Goal: Task Accomplishment & Management: Manage account settings

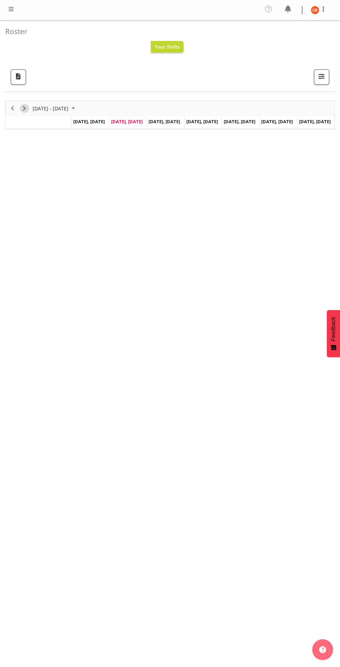
click at [26, 110] on span "Next" at bounding box center [24, 108] width 8 height 9
click at [12, 109] on span "Previous" at bounding box center [12, 108] width 8 height 9
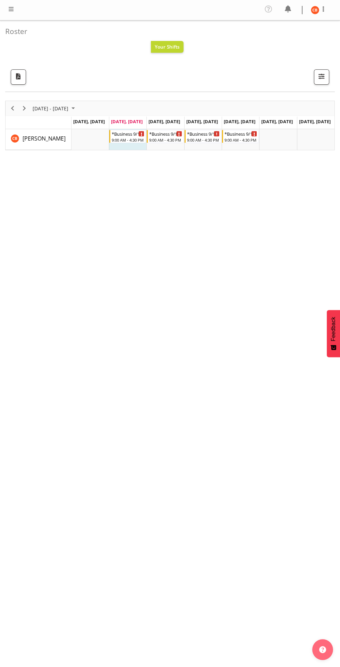
click at [11, 10] on span at bounding box center [11, 9] width 8 height 8
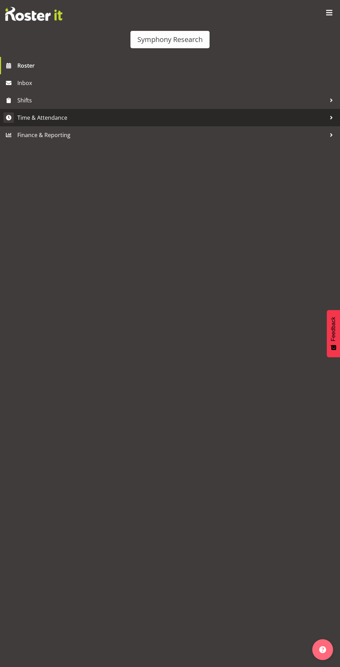
click at [67, 122] on span "Time & Attendance" at bounding box center [171, 117] width 309 height 10
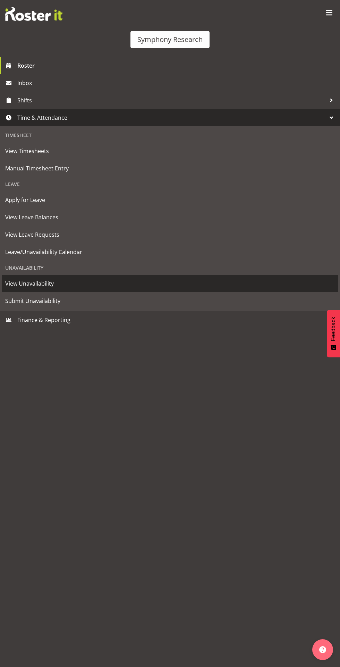
click at [61, 283] on span "View Unavailability" at bounding box center [169, 283] width 329 height 10
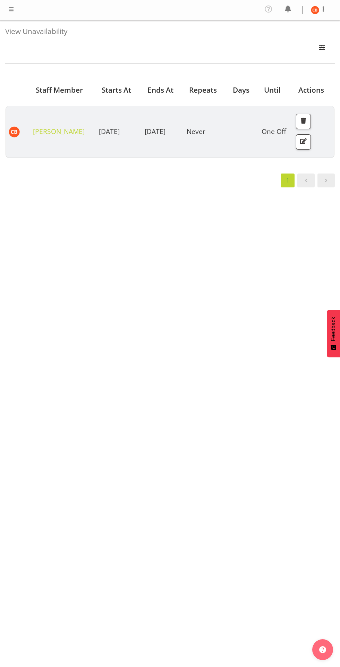
click at [14, 11] on span at bounding box center [11, 9] width 8 height 8
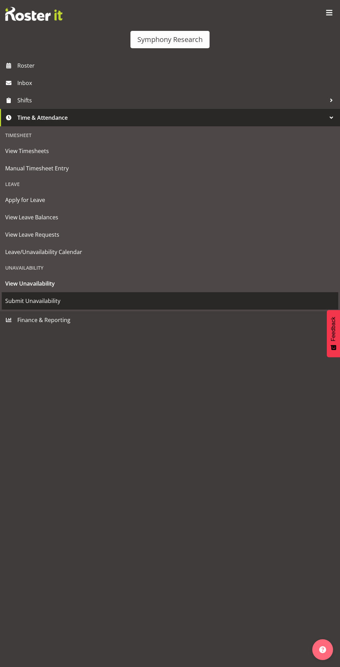
click at [74, 301] on span "Submit Unavailability" at bounding box center [169, 300] width 329 height 10
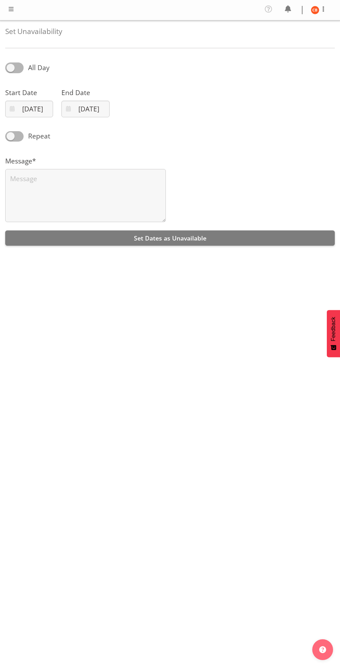
select select "8"
select select "2025"
click at [39, 112] on input "09/09/2025" at bounding box center [29, 109] width 48 height 17
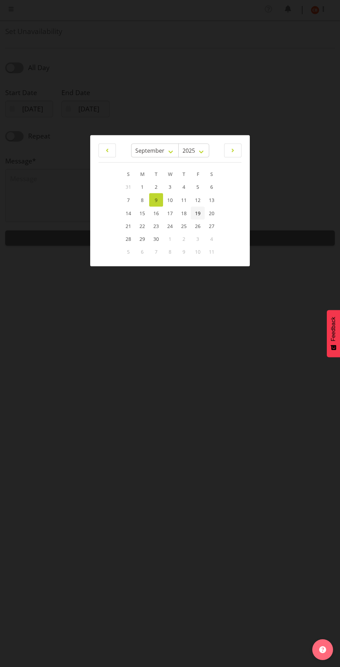
click at [198, 213] on span "19" at bounding box center [198, 212] width 6 height 7
type input "19/09/2025"
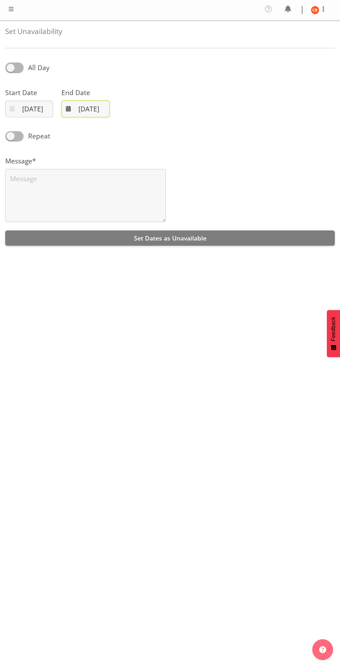
click at [92, 106] on input "09/09/2025" at bounding box center [85, 109] width 48 height 17
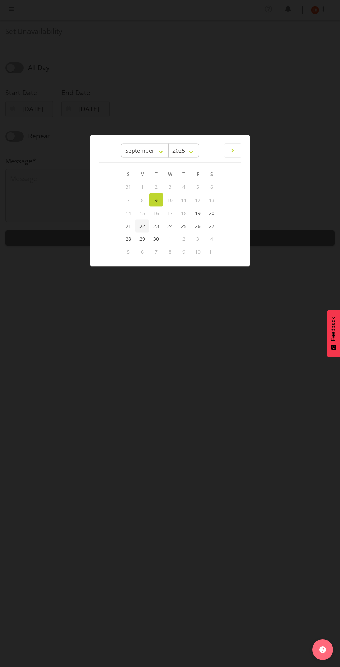
click at [142, 223] on span "22" at bounding box center [142, 225] width 6 height 7
type input "22/09/2025"
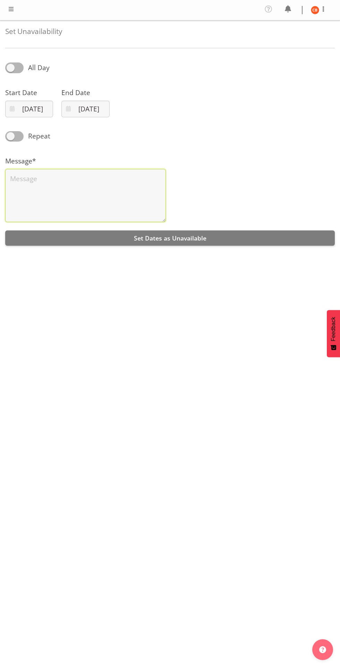
click at [151, 194] on textarea at bounding box center [85, 195] width 161 height 53
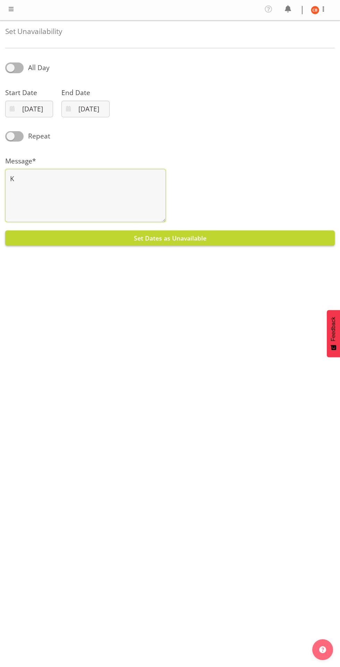
type textarea "K"
click at [275, 239] on button "Set Dates as Unavailable" at bounding box center [169, 237] width 329 height 15
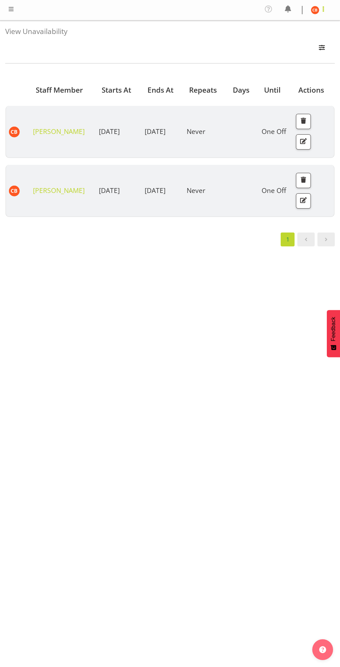
click at [323, 9] on span at bounding box center [323, 9] width 8 height 8
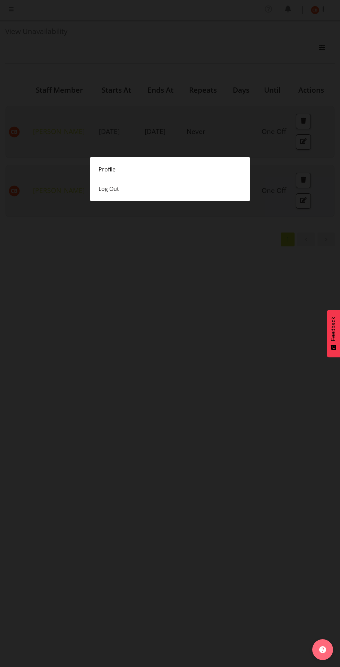
click at [212, 291] on div at bounding box center [170, 333] width 340 height 667
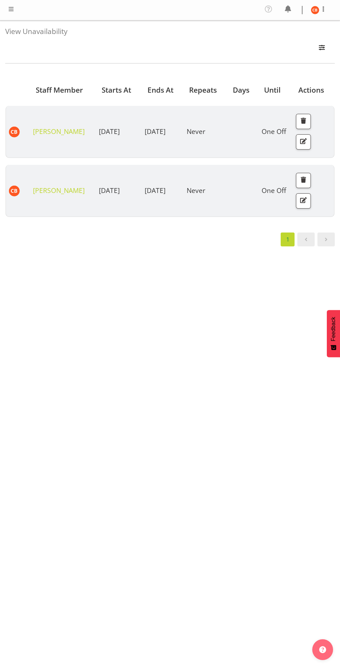
click at [12, 9] on span at bounding box center [11, 9] width 8 height 8
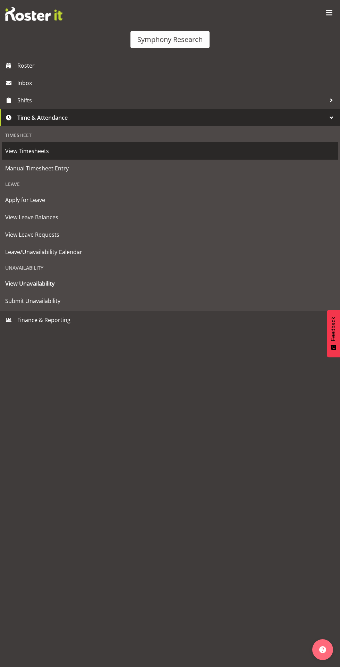
click at [62, 150] on span "View Timesheets" at bounding box center [169, 151] width 329 height 10
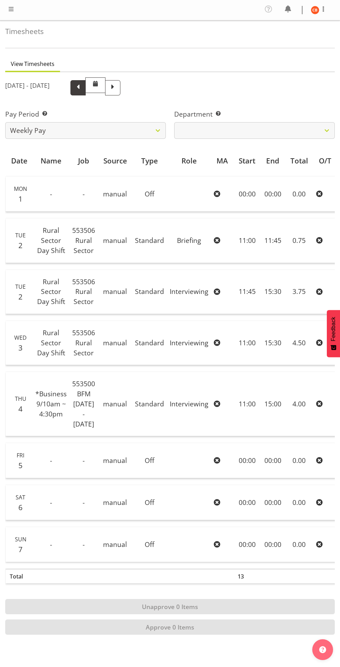
click at [83, 87] on span at bounding box center [78, 87] width 9 height 9
select select
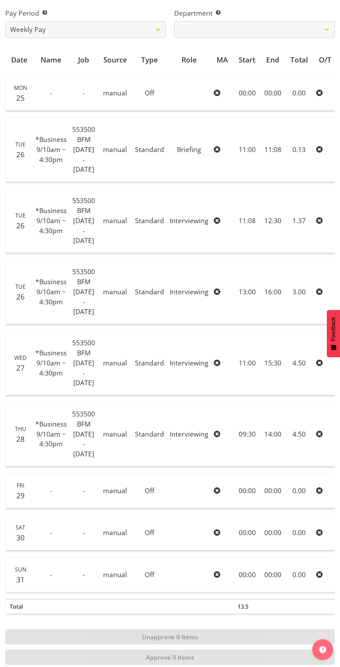
scroll to position [102, 0]
